Goal: Find specific page/section: Find specific page/section

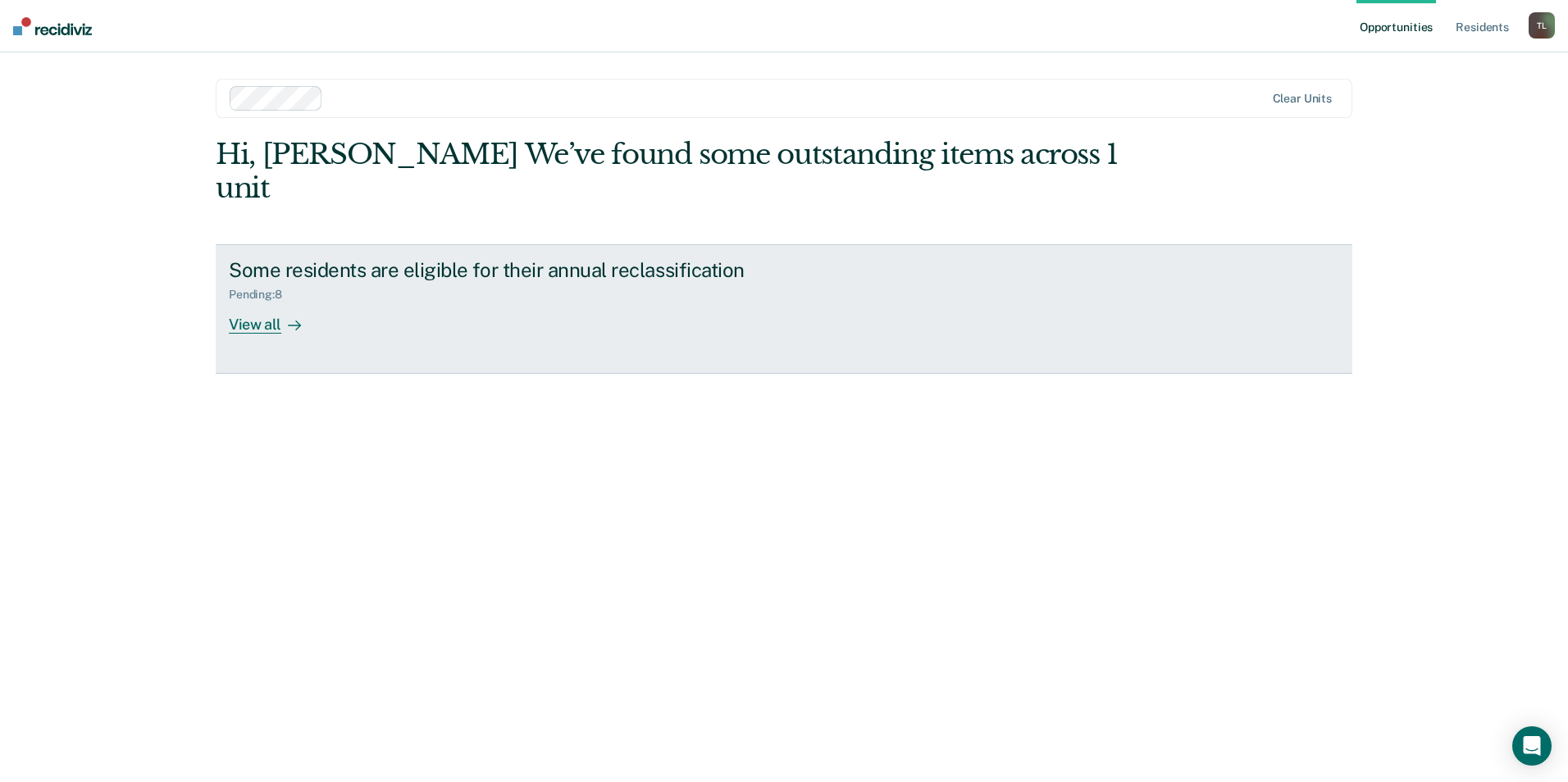
click at [252, 302] on div "View all" at bounding box center [275, 317] width 92 height 32
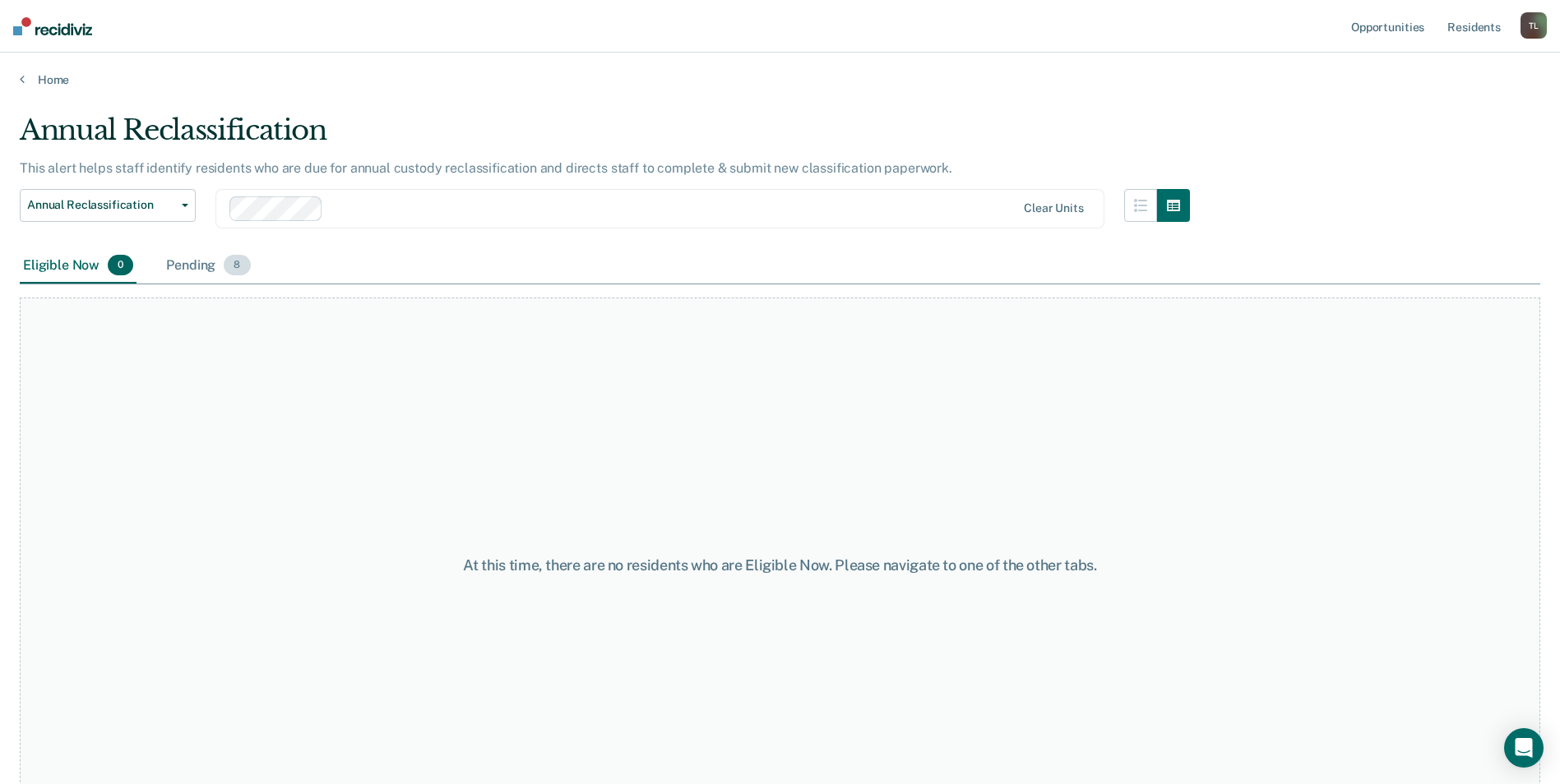
click at [194, 262] on div "Pending 8" at bounding box center [208, 266] width 91 height 36
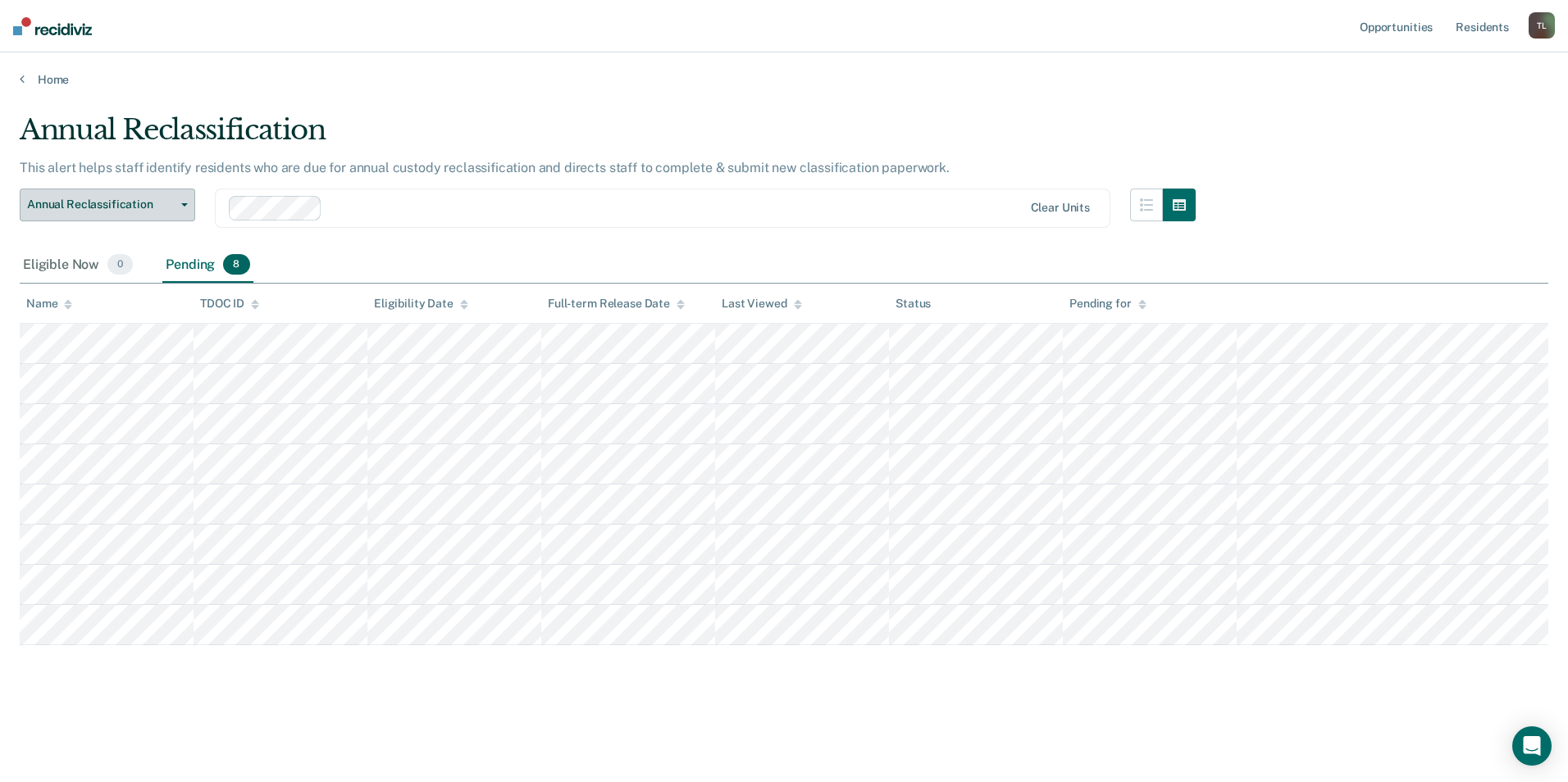
click at [181, 200] on button "Annual Reclassification" at bounding box center [107, 205] width 176 height 32
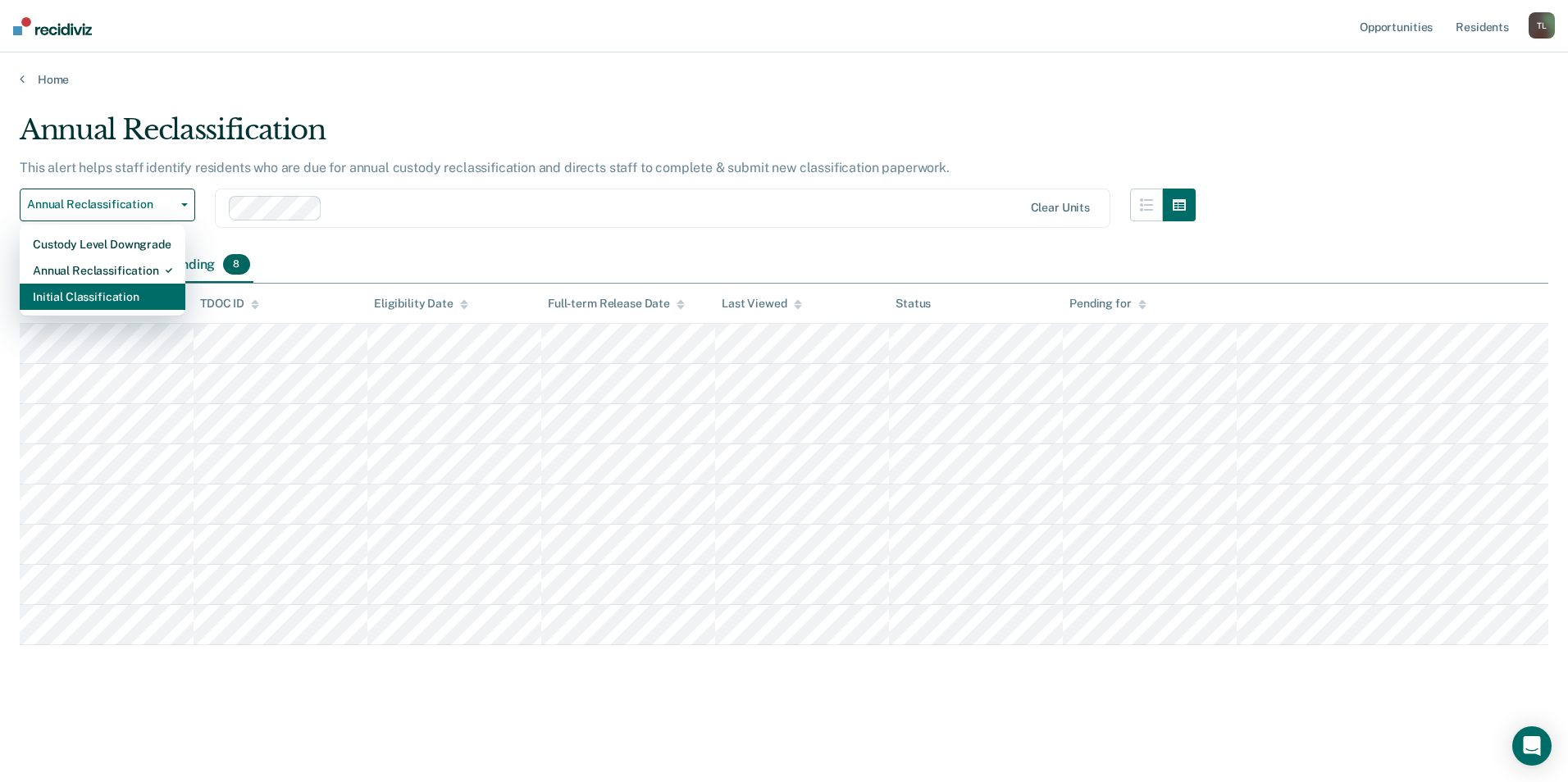
click at [115, 293] on div "Initial Classification" at bounding box center [102, 297] width 139 height 26
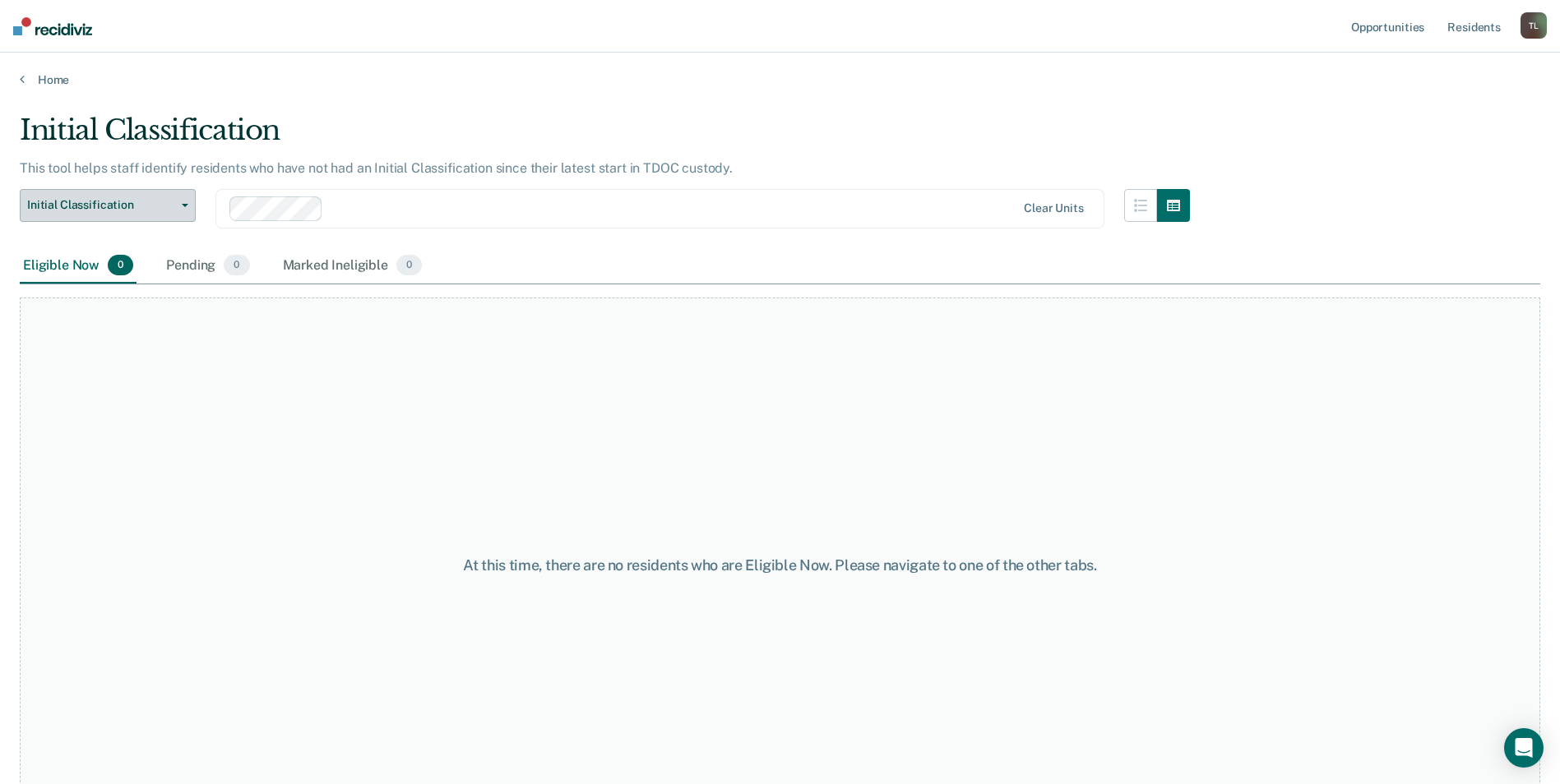
click at [180, 209] on button "Initial Classification" at bounding box center [108, 205] width 176 height 32
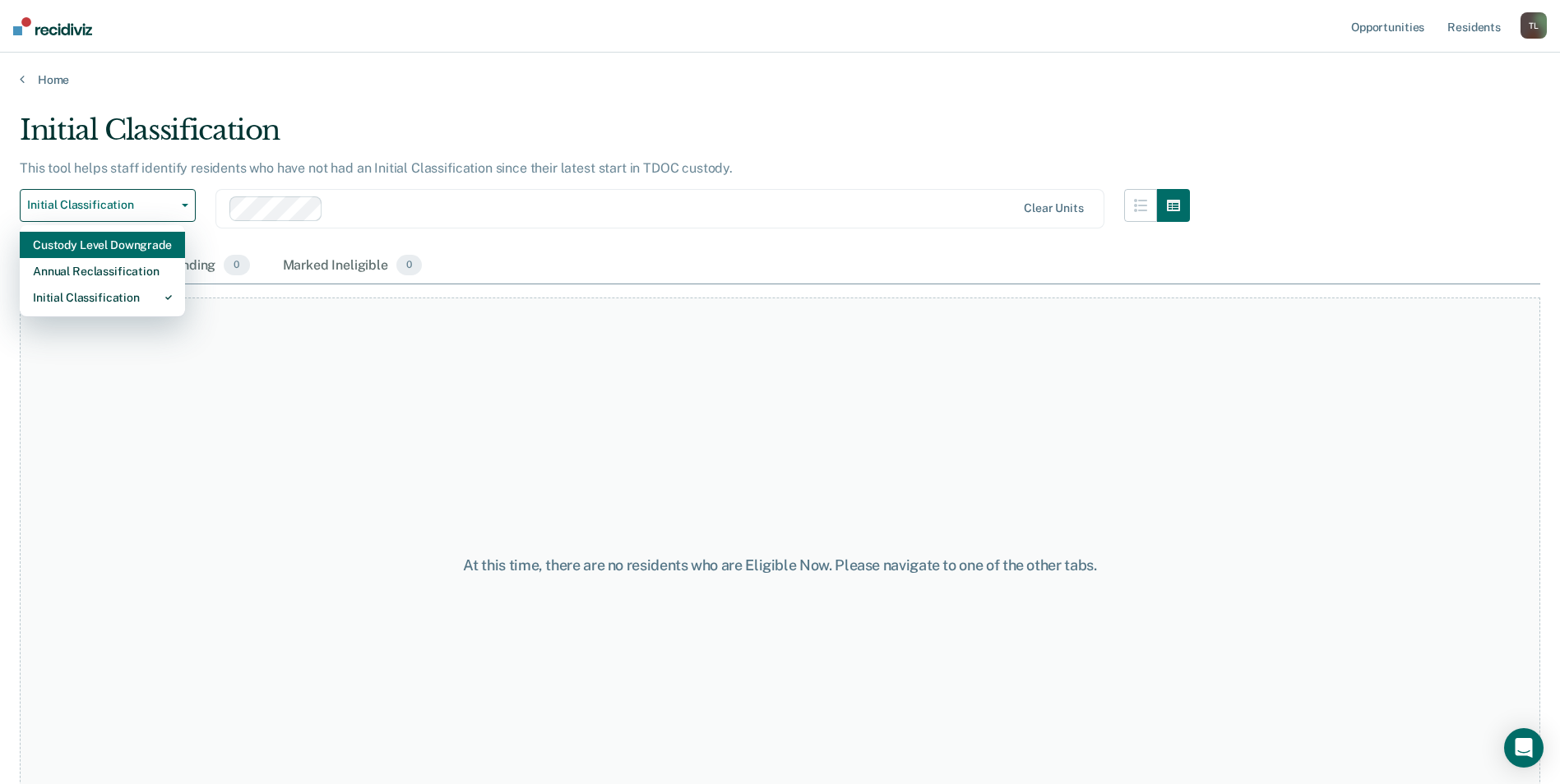
click at [145, 239] on div "Custody Level Downgrade" at bounding box center [102, 245] width 139 height 27
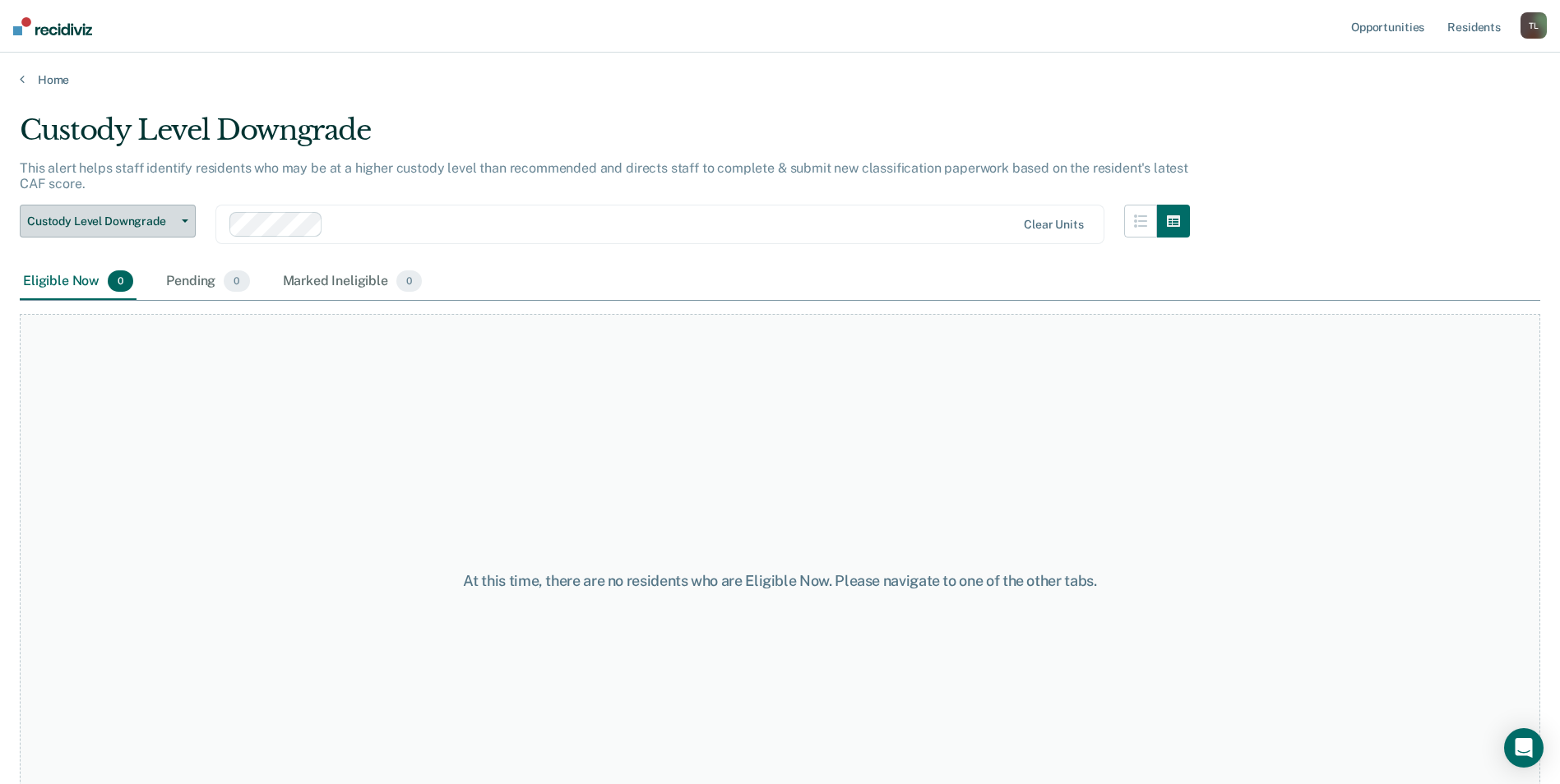
click at [181, 220] on icon "button" at bounding box center [185, 221] width 7 height 3
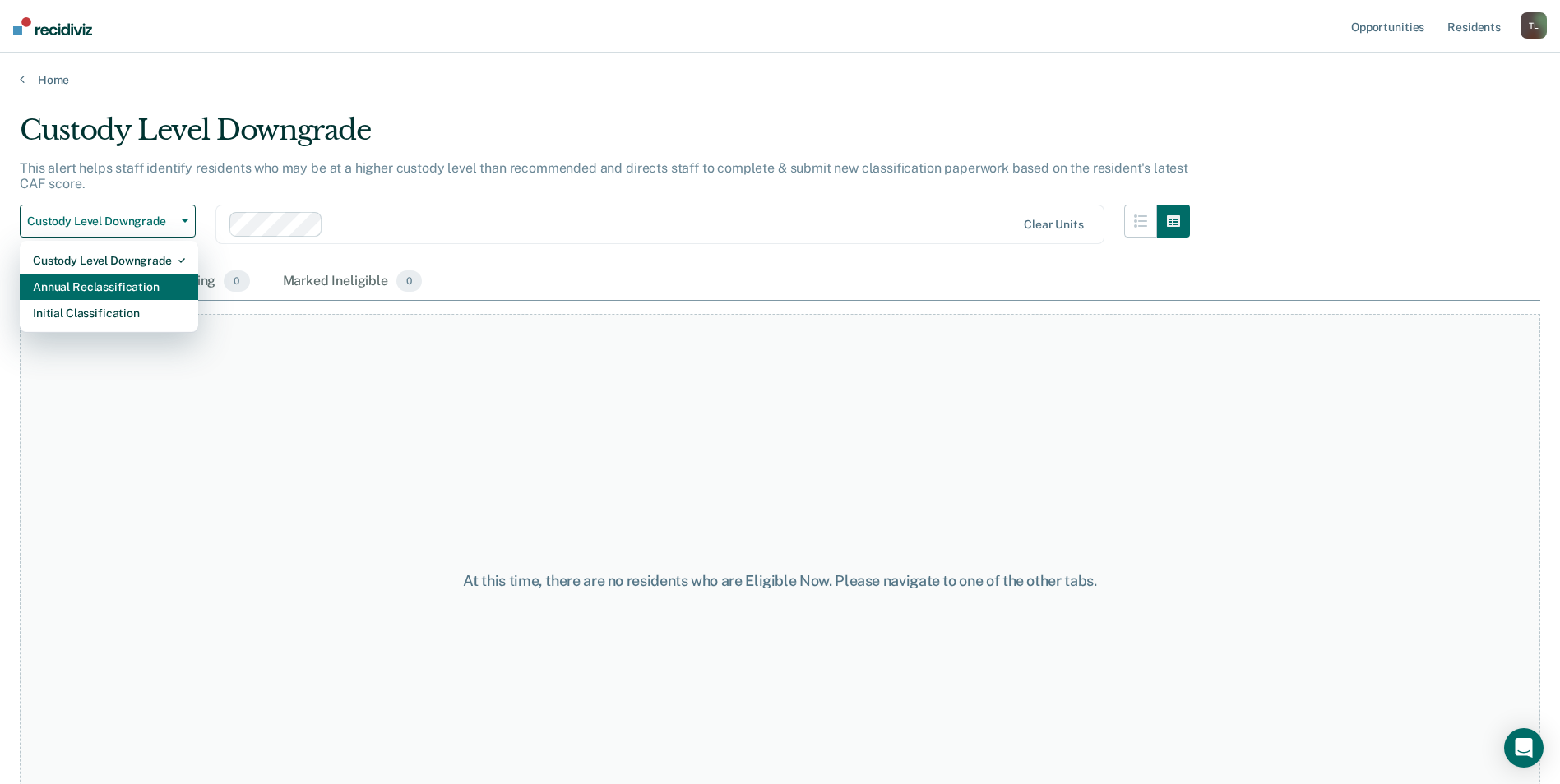
click at [103, 288] on div "Annual Reclassification" at bounding box center [109, 286] width 152 height 27
